Goal: Find specific fact: Find specific fact

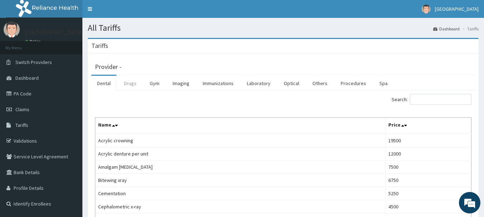
click at [131, 87] on link "Drugs" at bounding box center [130, 83] width 24 height 15
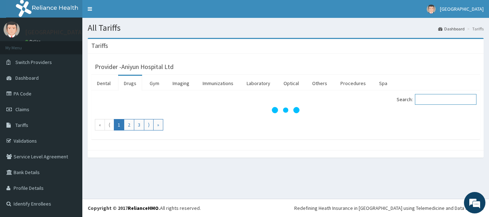
click at [441, 101] on input "Search:" at bounding box center [446, 99] width 62 height 11
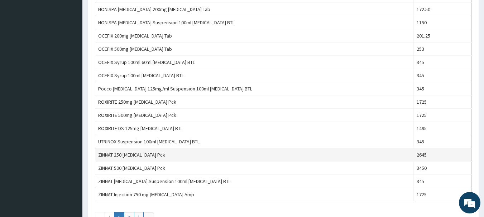
scroll to position [381, 0]
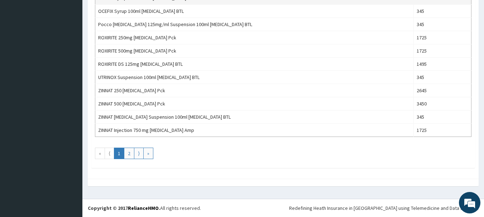
type input "CEFURO"
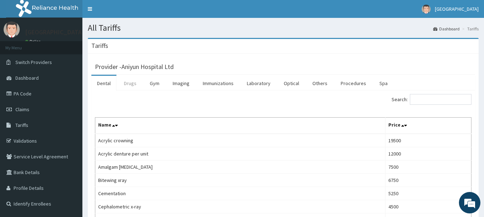
click at [128, 83] on link "Drugs" at bounding box center [130, 83] width 24 height 15
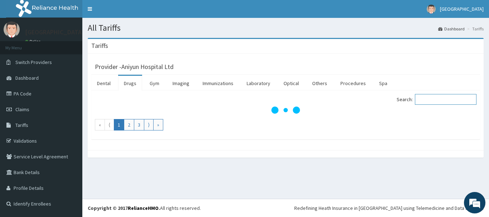
click at [435, 100] on input "Search:" at bounding box center [446, 99] width 62 height 11
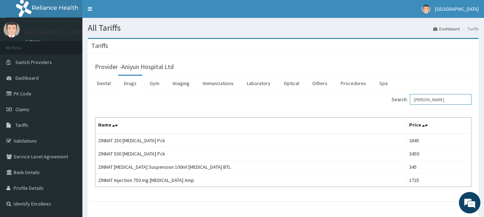
type input "[PERSON_NAME]"
click at [49, 88] on link "PA Code" at bounding box center [41, 94] width 82 height 16
